Goal: Communication & Community: Answer question/provide support

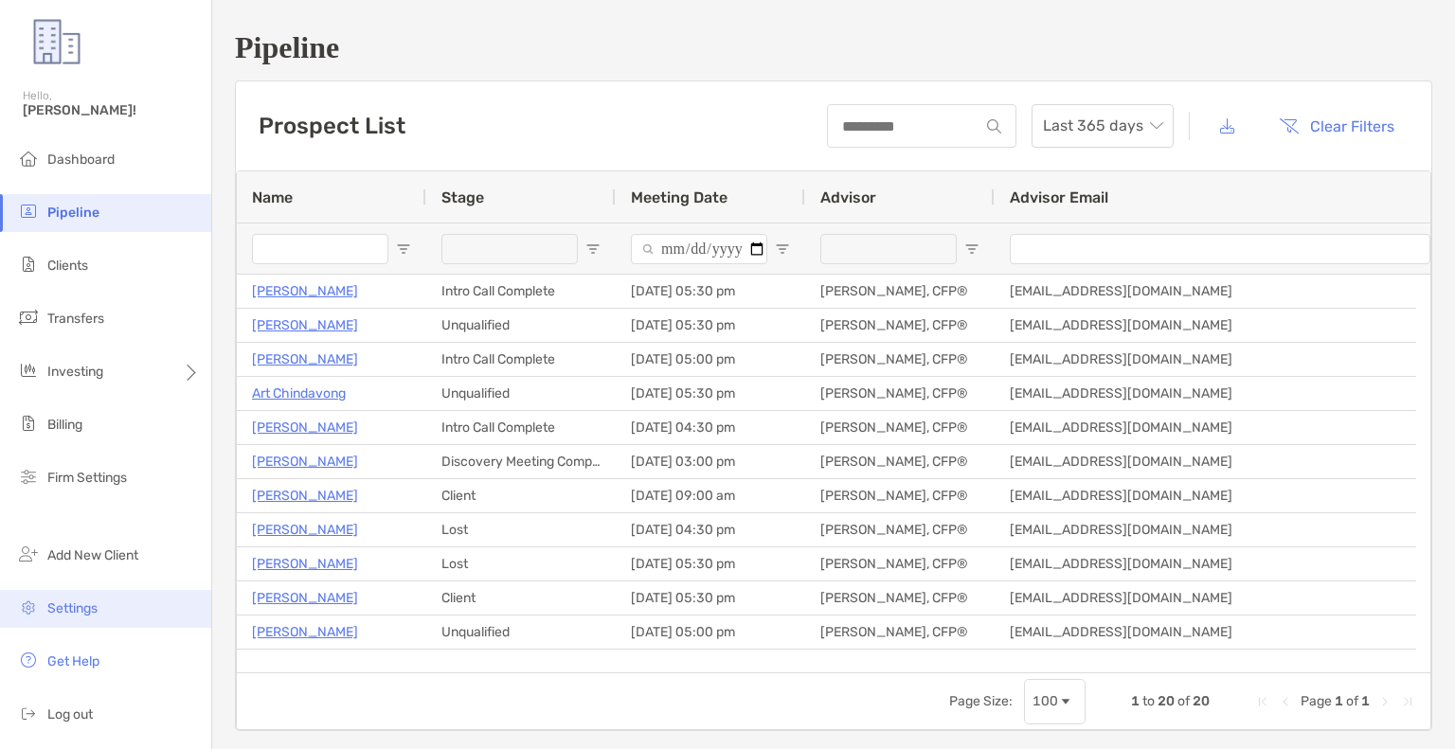
click at [81, 622] on li "Settings" at bounding box center [105, 609] width 211 height 38
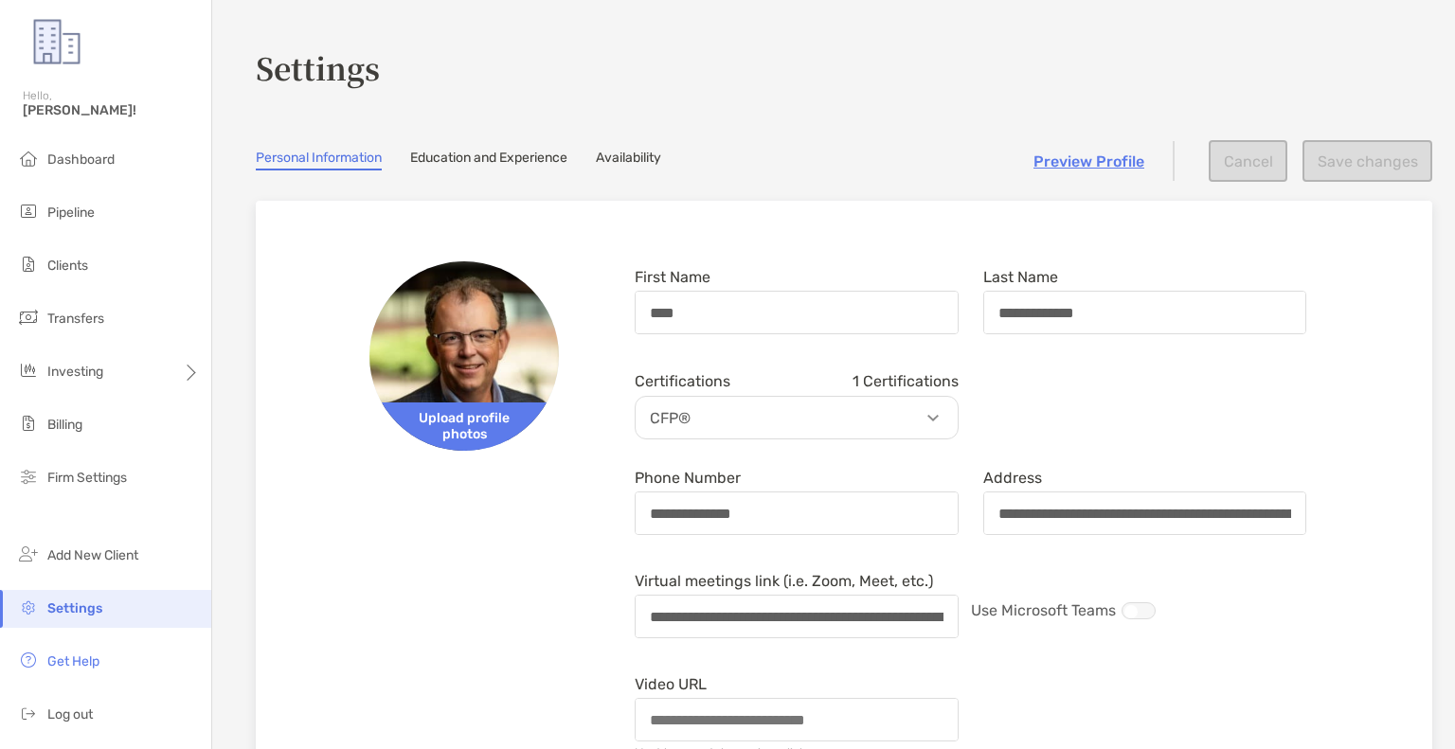
click at [636, 155] on link "Availability" at bounding box center [628, 160] width 65 height 21
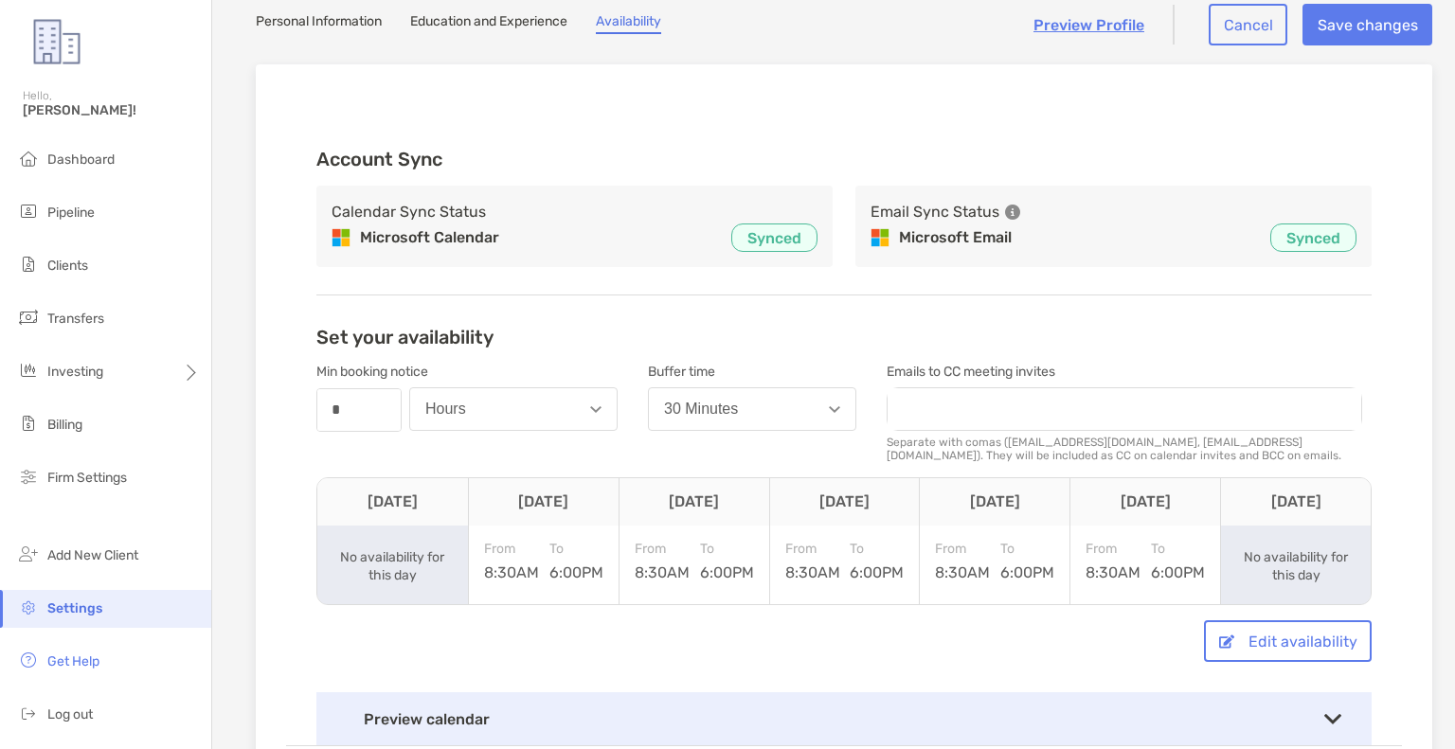
scroll to position [412, 0]
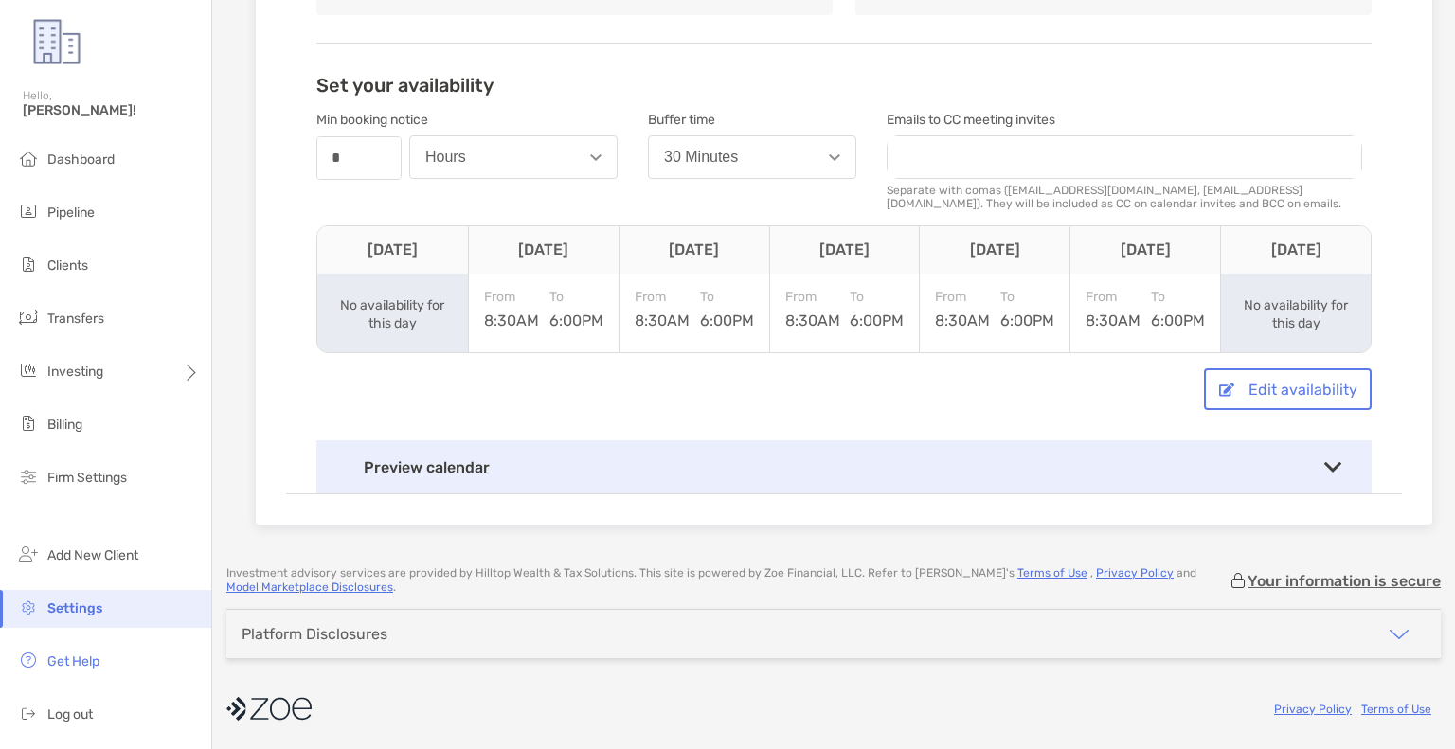
click at [1205, 477] on div "Preview calendar" at bounding box center [843, 467] width 1055 height 53
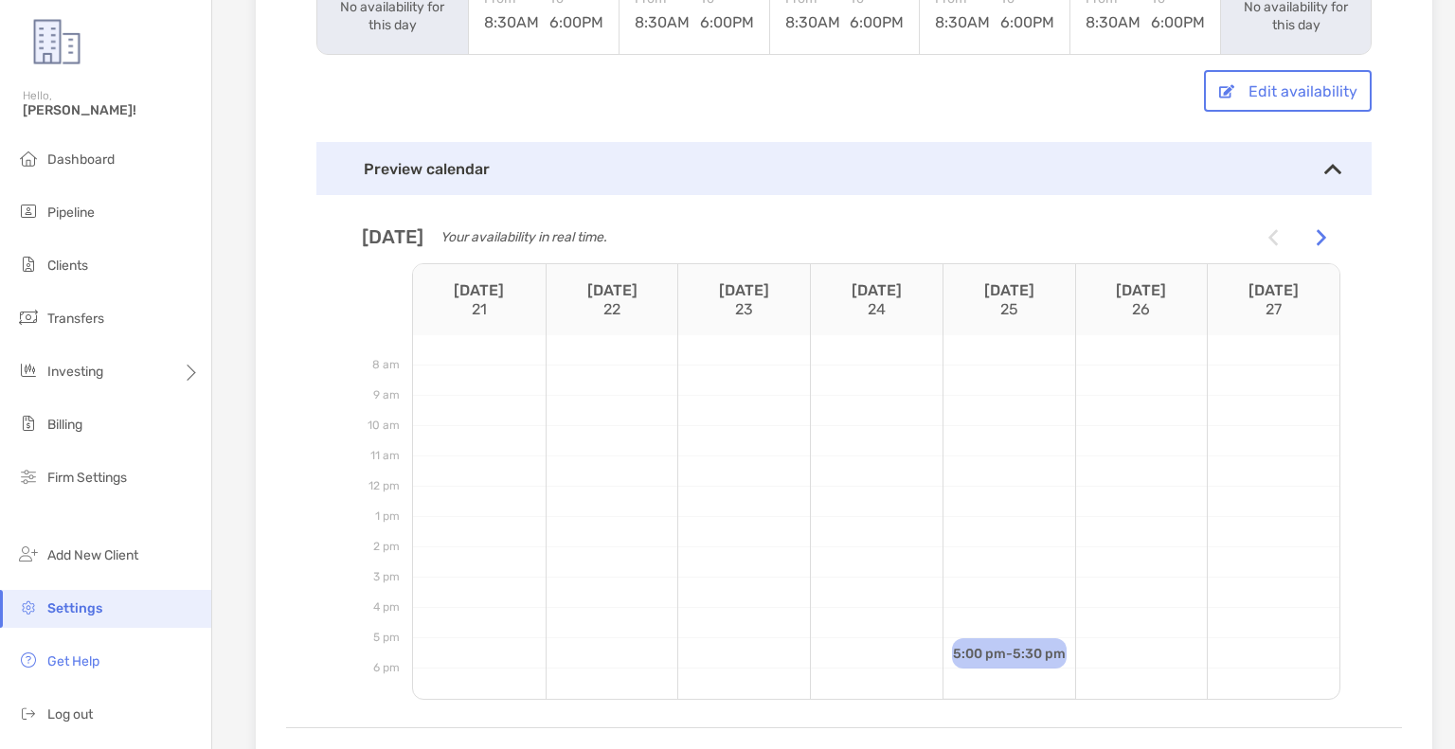
scroll to position [602, 0]
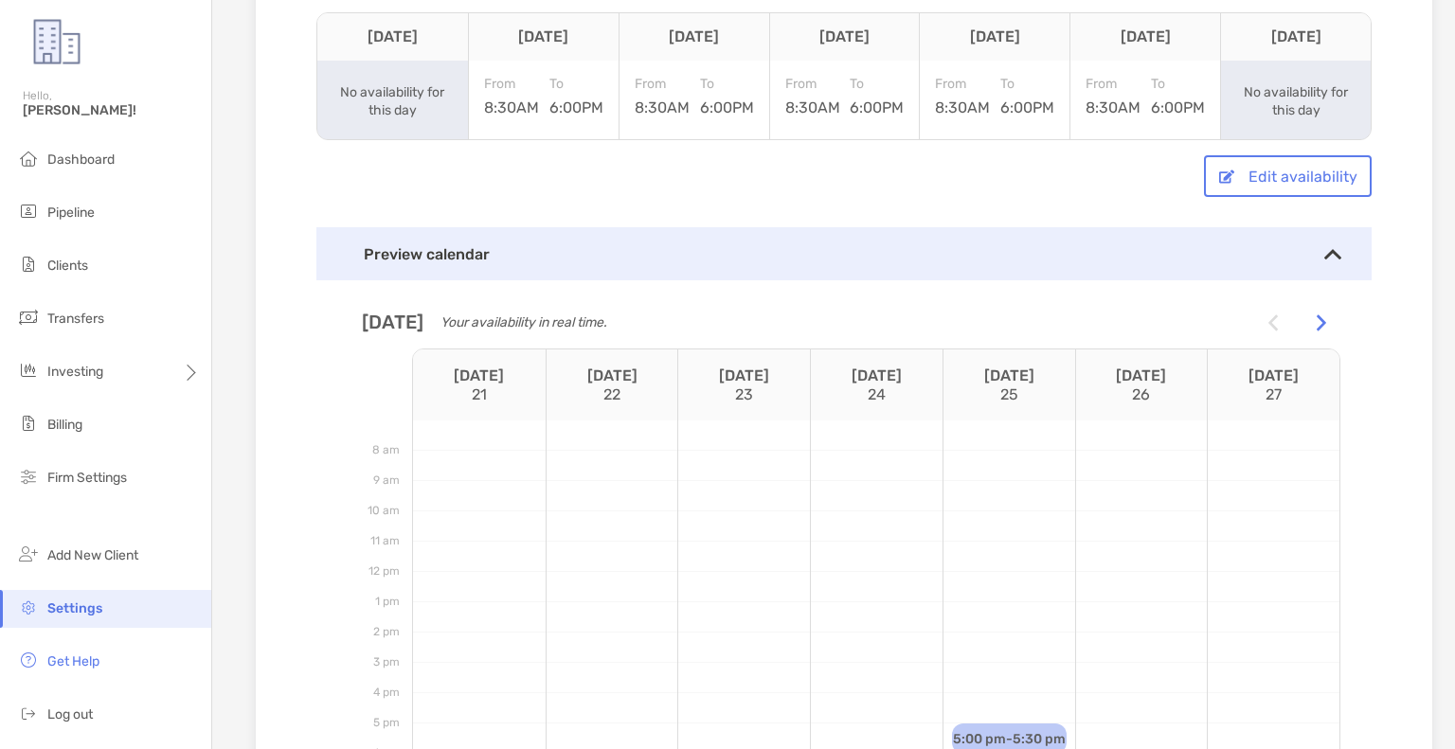
click at [1315, 341] on div at bounding box center [1322, 322] width 38 height 38
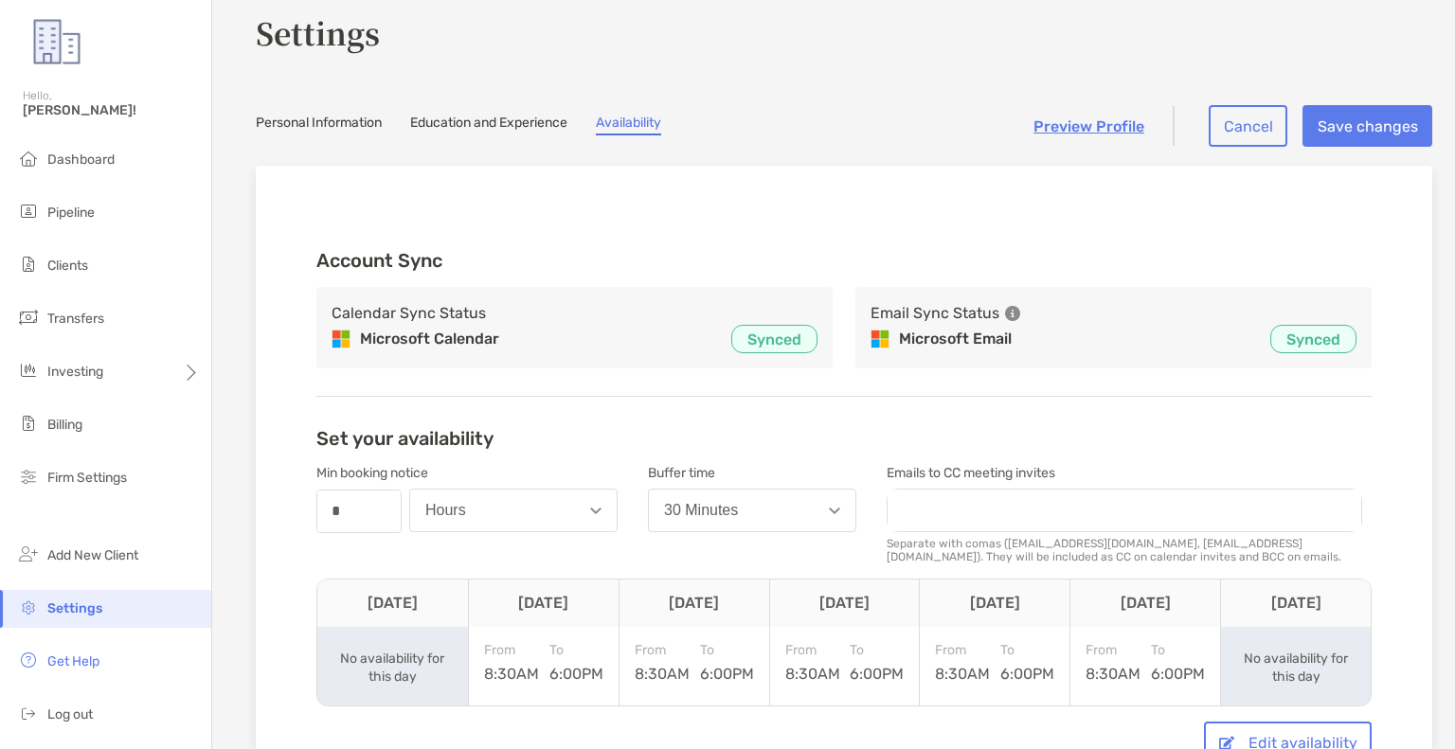
scroll to position [0, 0]
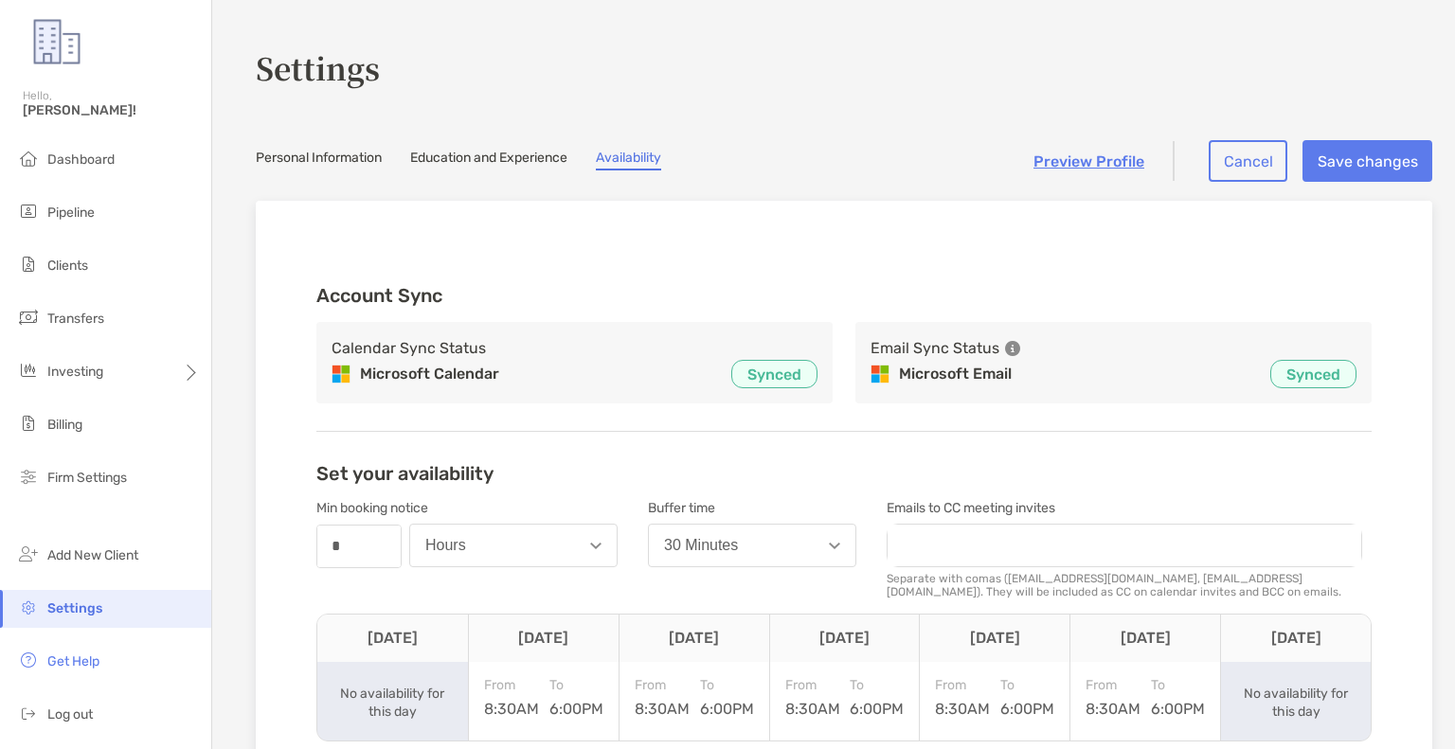
click at [618, 285] on h3 "Account Sync" at bounding box center [843, 295] width 1055 height 23
click at [70, 153] on span "Dashboard" at bounding box center [80, 160] width 67 height 16
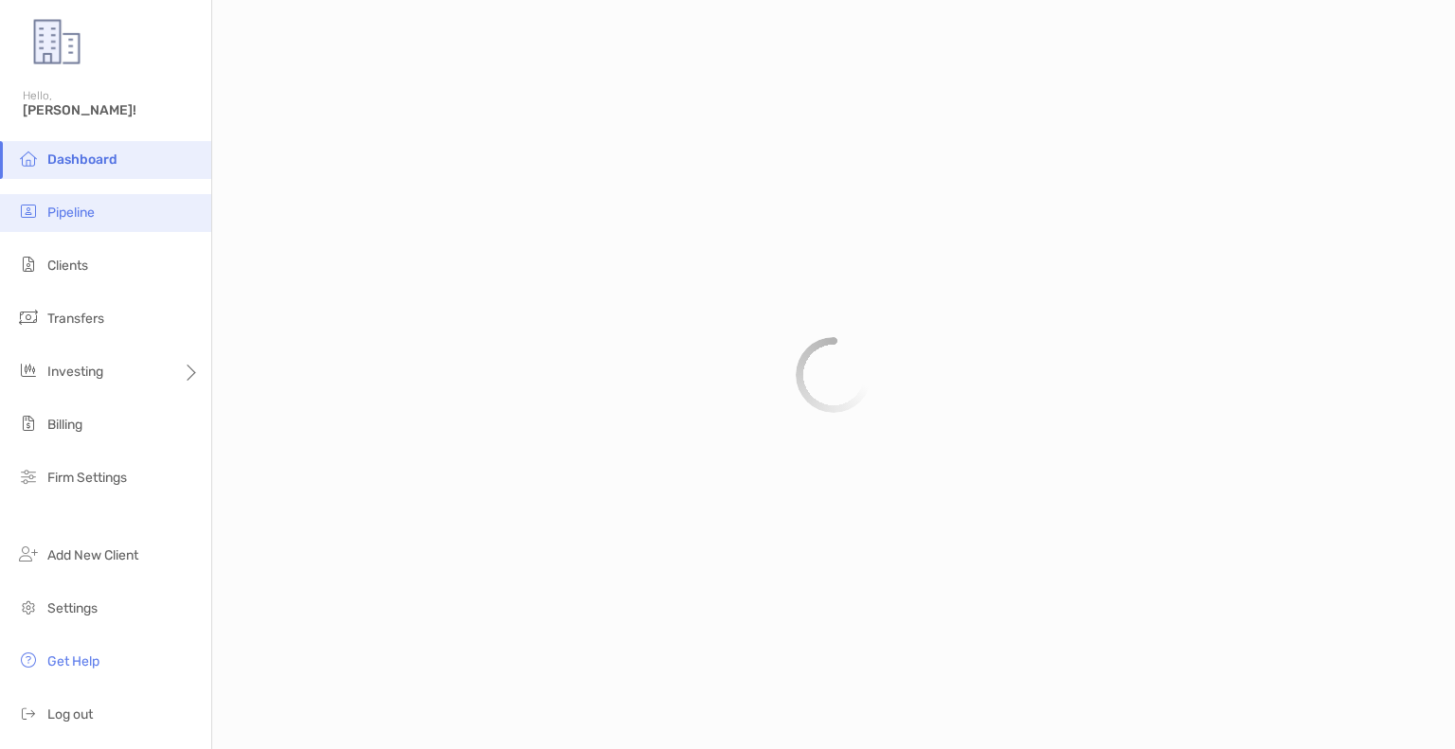
click at [64, 211] on span "Pipeline" at bounding box center [70, 213] width 47 height 16
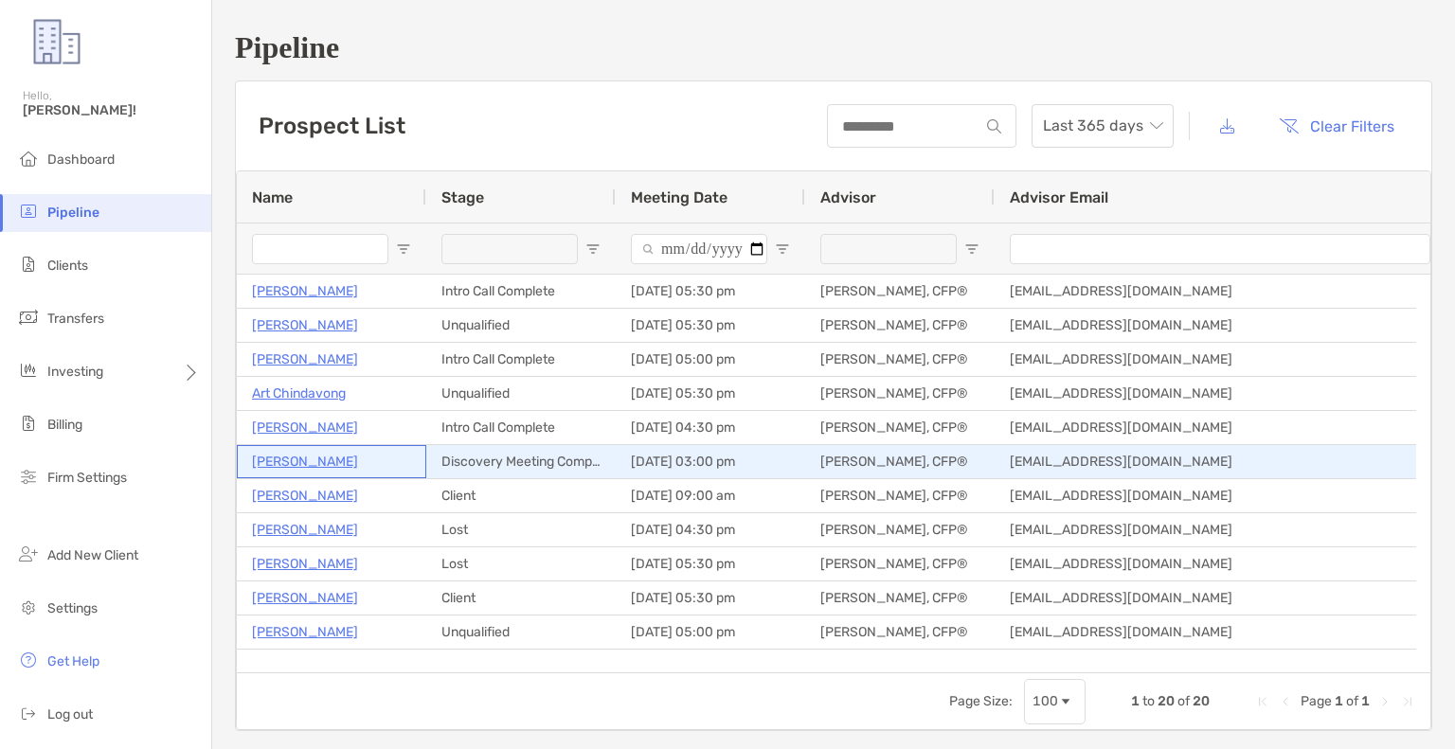
click at [294, 463] on p "[PERSON_NAME]" at bounding box center [305, 462] width 106 height 24
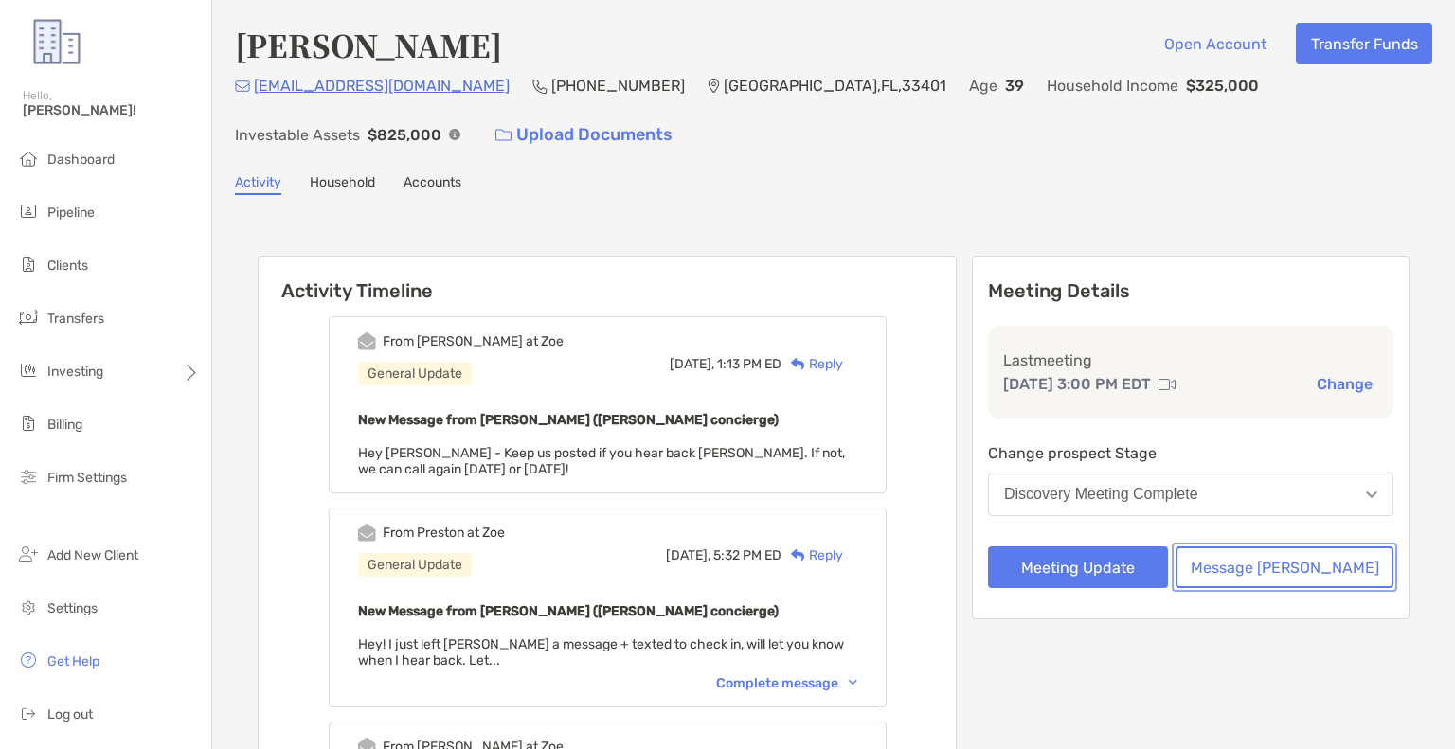
click at [1302, 565] on button "Message [PERSON_NAME]" at bounding box center [1285, 568] width 218 height 42
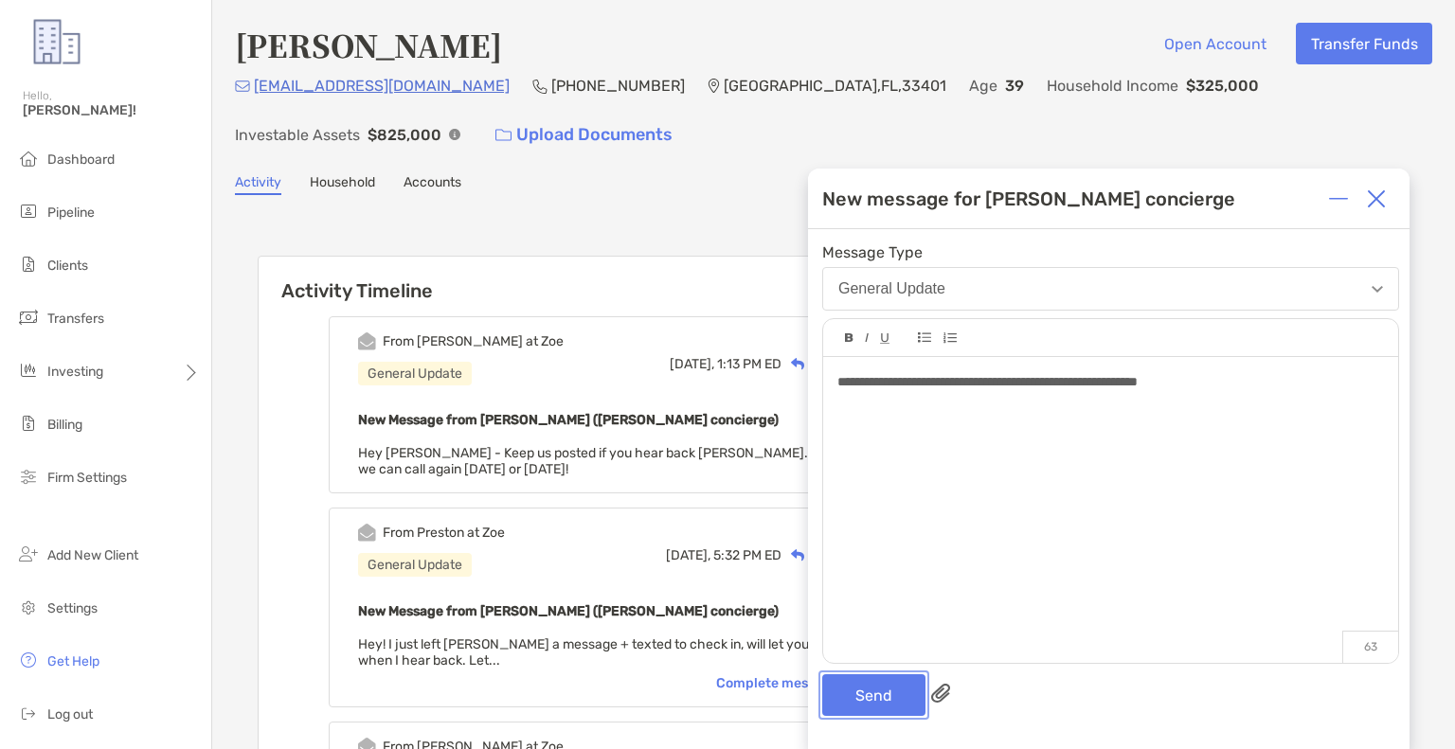
click at [878, 689] on button "Send" at bounding box center [873, 696] width 103 height 42
